Goal: Task Accomplishment & Management: Manage account settings

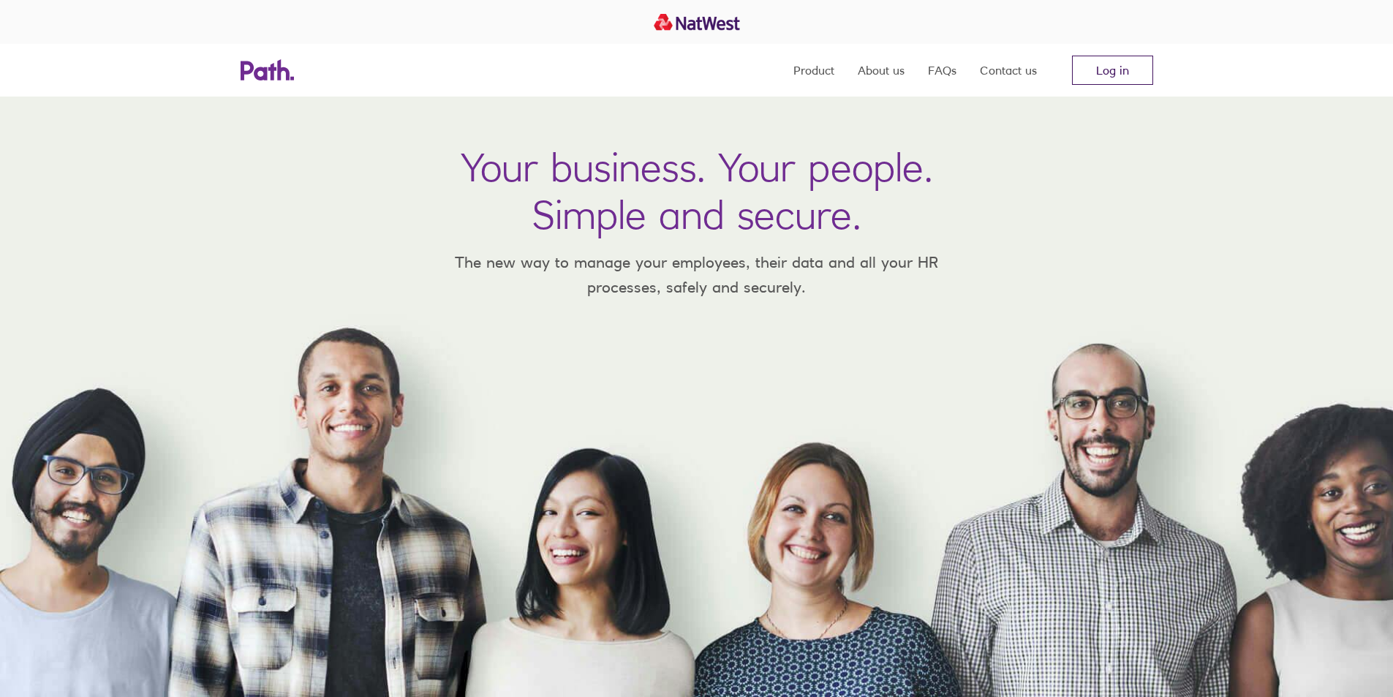
click at [1091, 75] on link "Log in" at bounding box center [1112, 70] width 81 height 29
click at [1096, 72] on link "Log in" at bounding box center [1112, 70] width 81 height 29
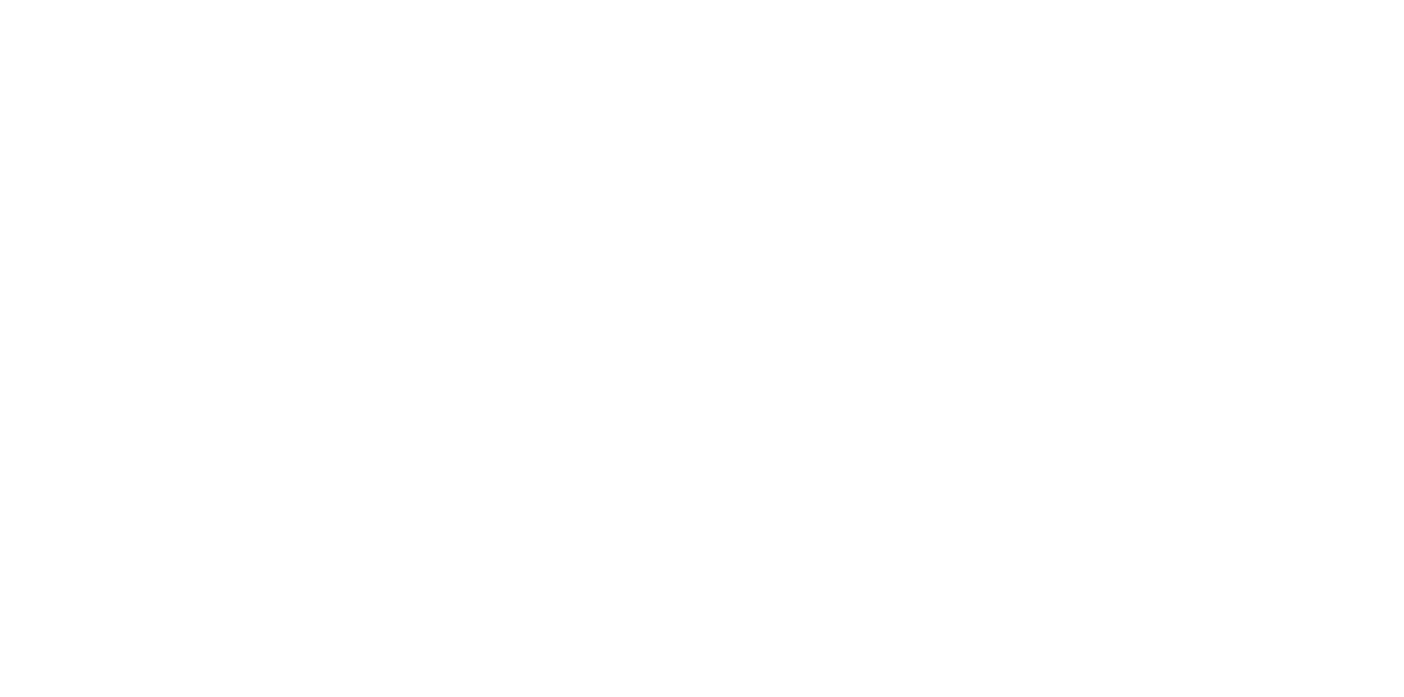
drag, startPoint x: 646, startPoint y: 101, endPoint x: 630, endPoint y: 105, distance: 16.5
click at [646, 101] on div at bounding box center [702, 348] width 1404 height 697
click at [222, 182] on div at bounding box center [702, 348] width 1404 height 697
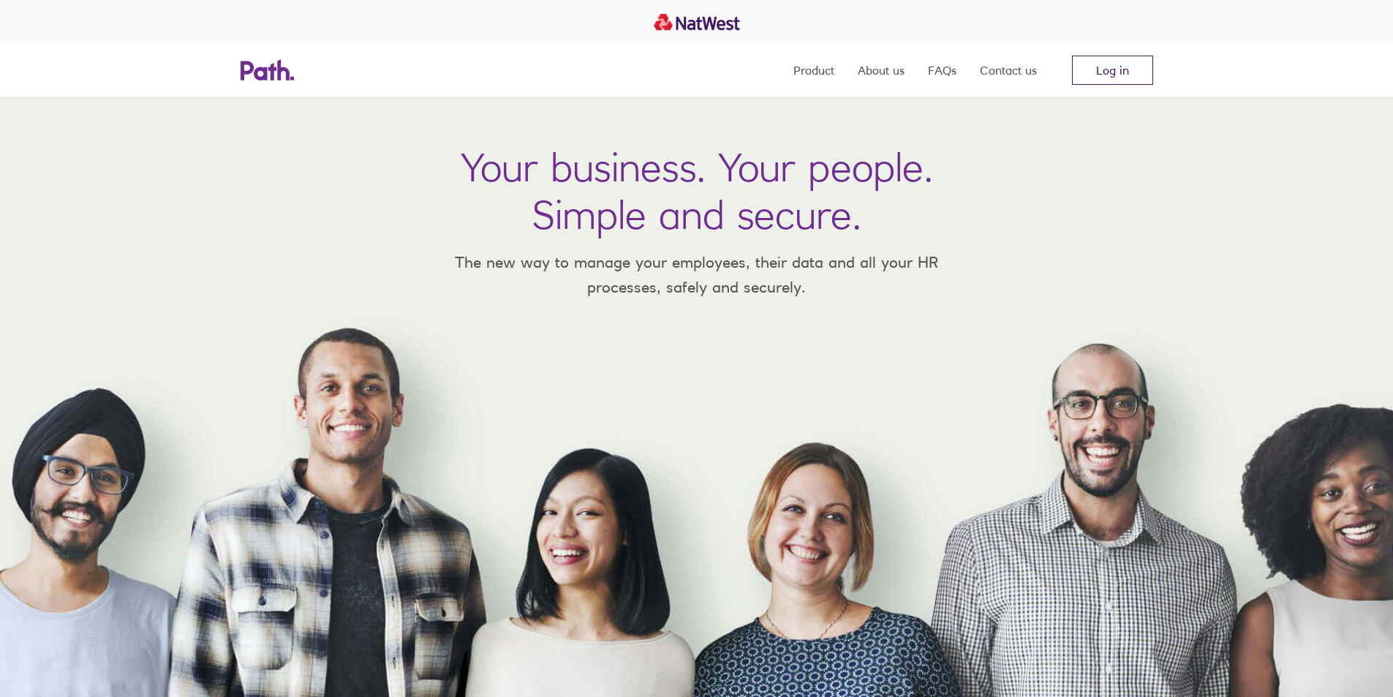
click at [1120, 64] on link "Log in" at bounding box center [1112, 70] width 81 height 29
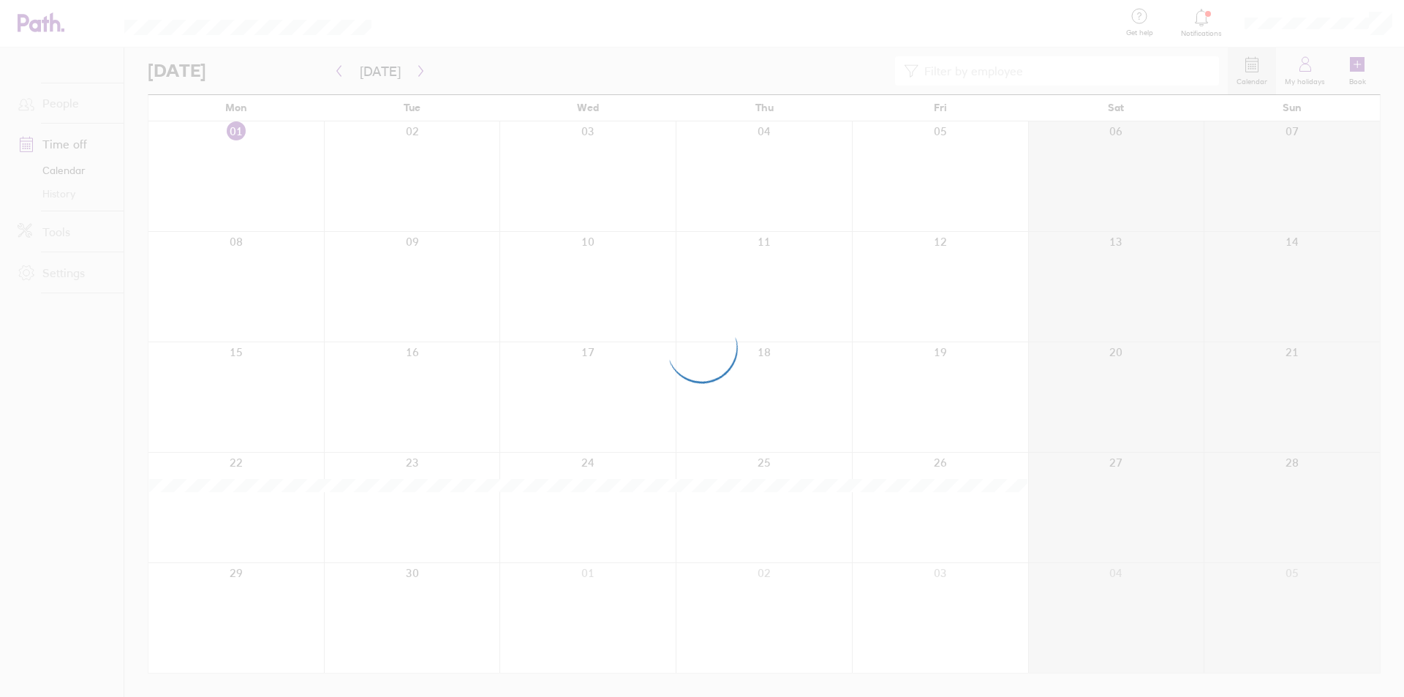
click at [626, 107] on div at bounding box center [702, 348] width 1404 height 697
click at [367, 342] on div at bounding box center [702, 348] width 1404 height 697
